Goal: Transaction & Acquisition: Purchase product/service

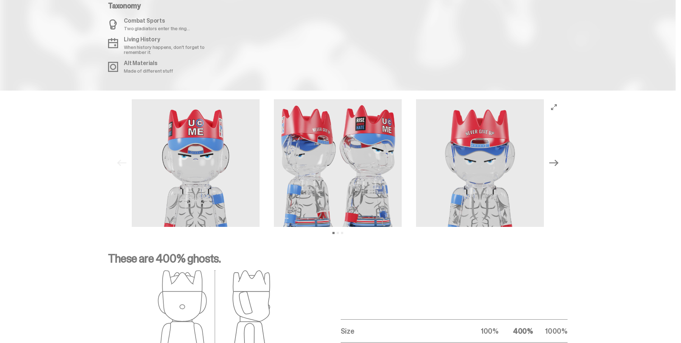
scroll to position [898, 0]
click at [559, 162] on icon "Next" at bounding box center [553, 162] width 9 height 9
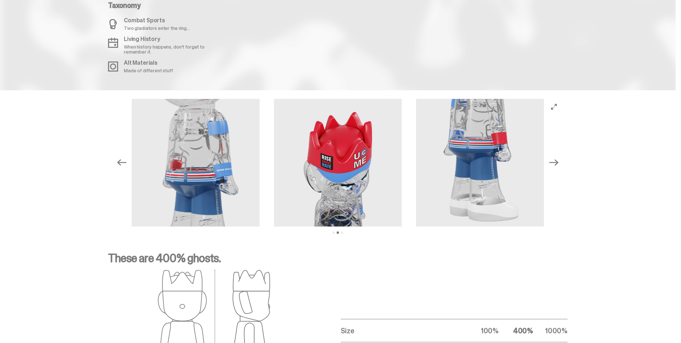
click at [559, 162] on icon "Next" at bounding box center [553, 162] width 9 height 9
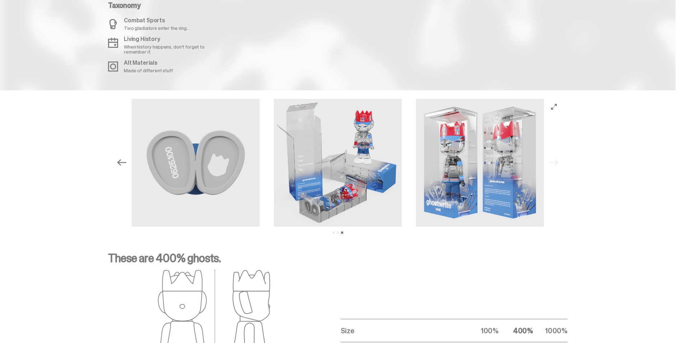
click at [559, 162] on div "Previous Next View slide 1 View slide 2 View slide 3" at bounding box center [338, 163] width 448 height 128
click at [121, 162] on icon "Previous" at bounding box center [121, 162] width 9 height 6
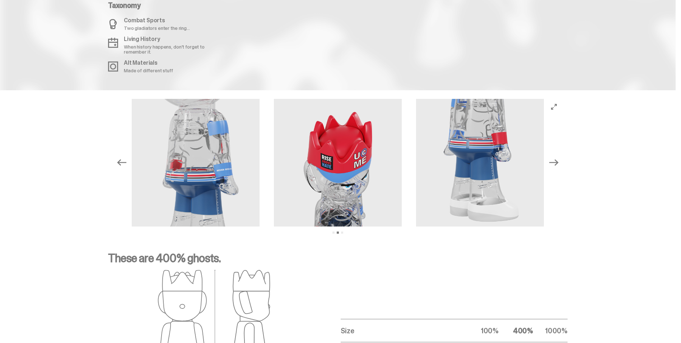
click at [121, 162] on icon "Previous" at bounding box center [121, 162] width 9 height 6
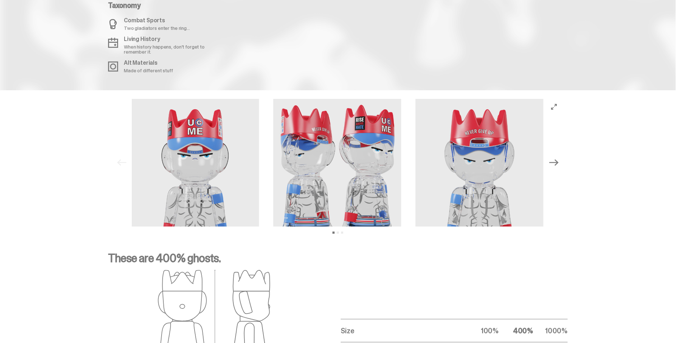
click at [121, 162] on div "Previous Next View slide 1 View slide 2 View slide 3" at bounding box center [338, 163] width 448 height 128
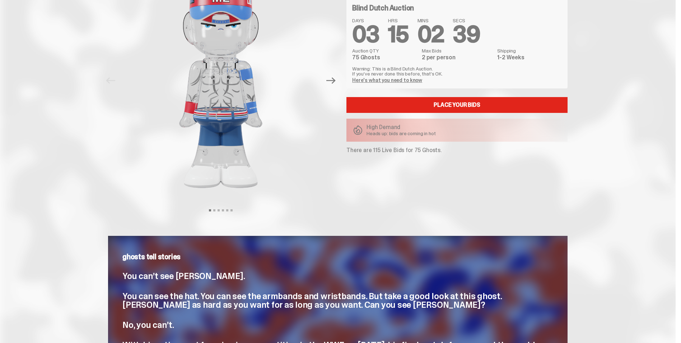
scroll to position [0, 0]
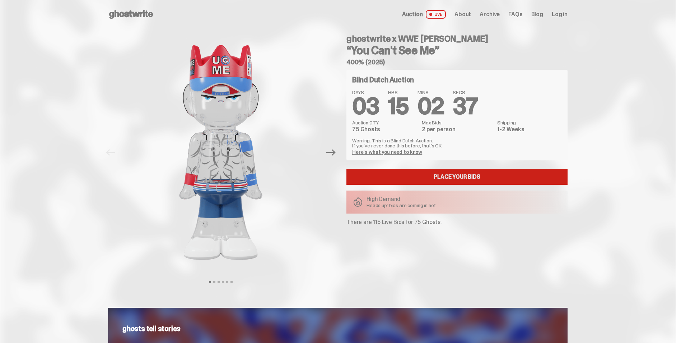
click at [474, 177] on link "Place your Bids" at bounding box center [456, 177] width 221 height 16
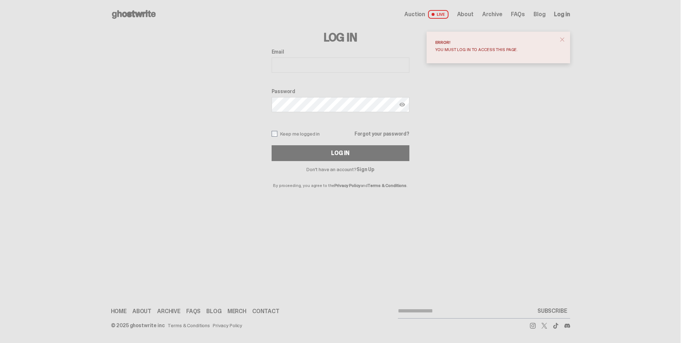
click at [564, 39] on span "close" at bounding box center [562, 39] width 7 height 7
